Goal: Task Accomplishment & Management: Use online tool/utility

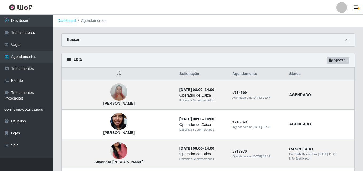
scroll to position [210, 0]
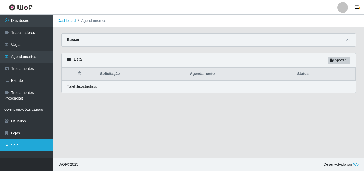
click at [13, 147] on link "Sair" at bounding box center [26, 145] width 53 height 12
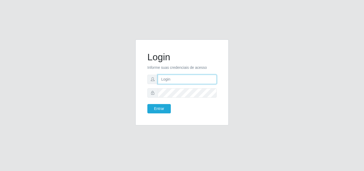
type input "[EMAIL_ADDRESS][DOMAIN_NAME]"
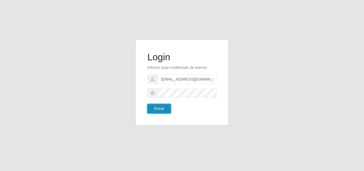
click at [156, 108] on button "Entrar" at bounding box center [158, 108] width 23 height 9
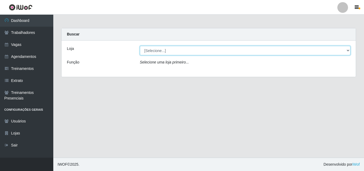
click at [170, 47] on select "[Selecione...] Extremoz Supermercados" at bounding box center [245, 50] width 211 height 9
select select "519"
click at [140, 46] on select "[Selecione...] Extremoz Supermercados" at bounding box center [245, 50] width 211 height 9
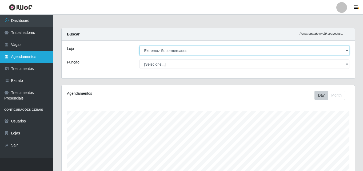
scroll to position [111, 293]
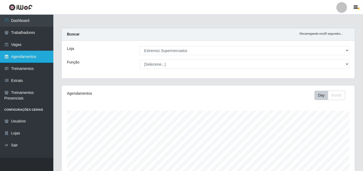
click at [30, 55] on link "Agendamentos" at bounding box center [26, 57] width 53 height 12
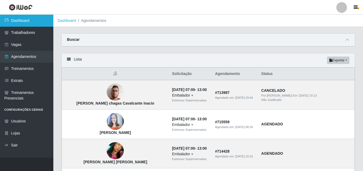
click at [23, 22] on link "Dashboard" at bounding box center [26, 21] width 53 height 12
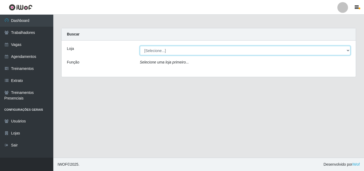
click at [174, 52] on select "[Selecione...] Extremoz Supermercados" at bounding box center [245, 50] width 211 height 9
select select "519"
click at [140, 46] on select "[Selecione...] Extremoz Supermercados" at bounding box center [245, 50] width 211 height 9
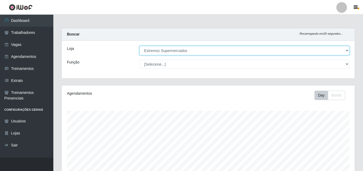
scroll to position [111, 293]
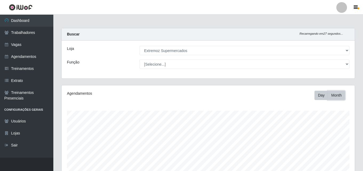
click at [333, 96] on button "Month" at bounding box center [335, 95] width 17 height 9
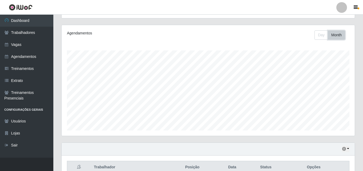
scroll to position [133, 0]
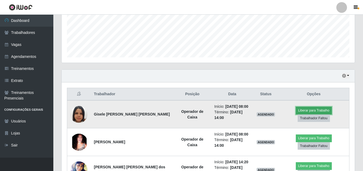
click at [295, 114] on button "Liberar para Trabalho" at bounding box center [313, 110] width 36 height 7
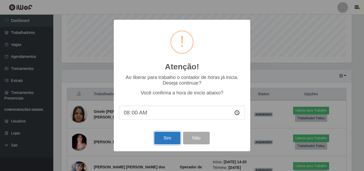
click at [170, 139] on button "Sim" at bounding box center [167, 138] width 26 height 13
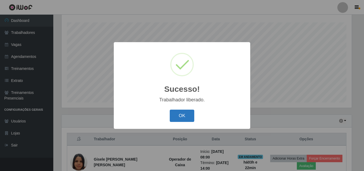
click at [182, 120] on button "OK" at bounding box center [182, 115] width 25 height 13
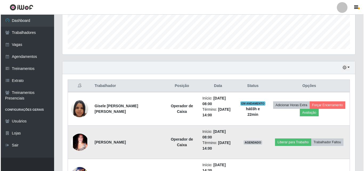
scroll to position [168, 0]
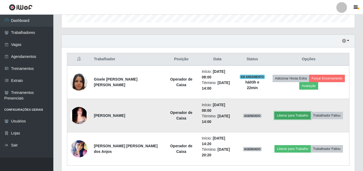
click at [285, 118] on button "Liberar para Trabalho" at bounding box center [292, 115] width 36 height 7
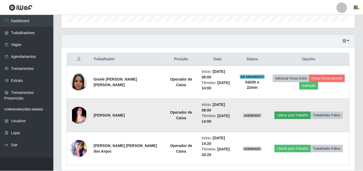
scroll to position [111, 290]
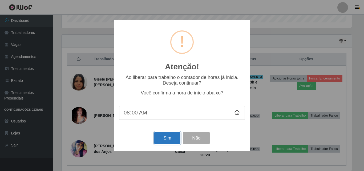
click at [164, 142] on button "Sim" at bounding box center [167, 138] width 26 height 13
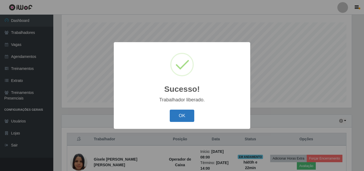
click at [181, 116] on button "OK" at bounding box center [182, 115] width 25 height 13
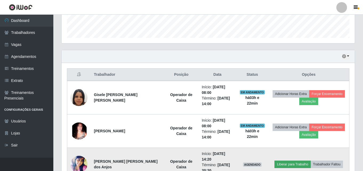
scroll to position [168, 0]
